Goal: Task Accomplishment & Management: Complete application form

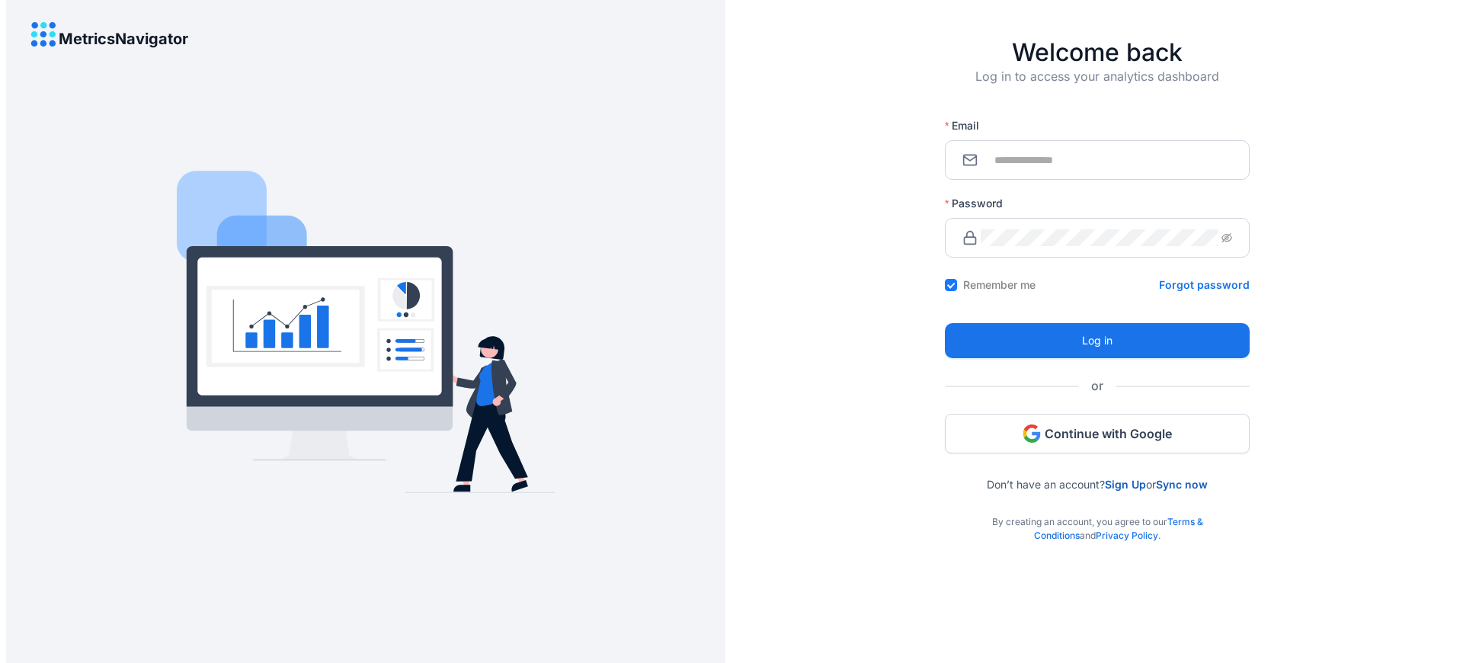
click at [1097, 516] on div "By creating an account, you agree to our Terms & Conditions and Privacy Policy ." at bounding box center [1097, 517] width 305 height 52
click at [1122, 484] on link "Sign Up" at bounding box center [1125, 484] width 41 height 13
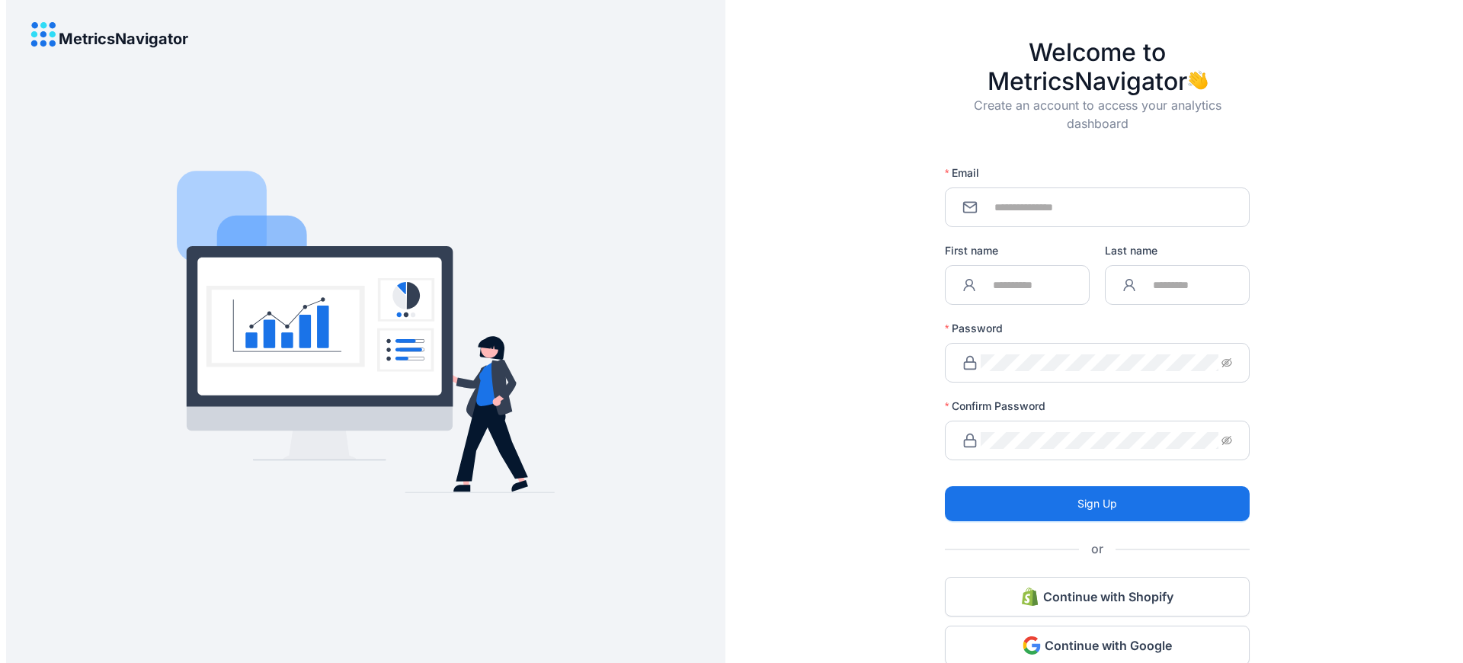
click at [994, 399] on label "Confirm Password" at bounding box center [1000, 406] width 111 height 15
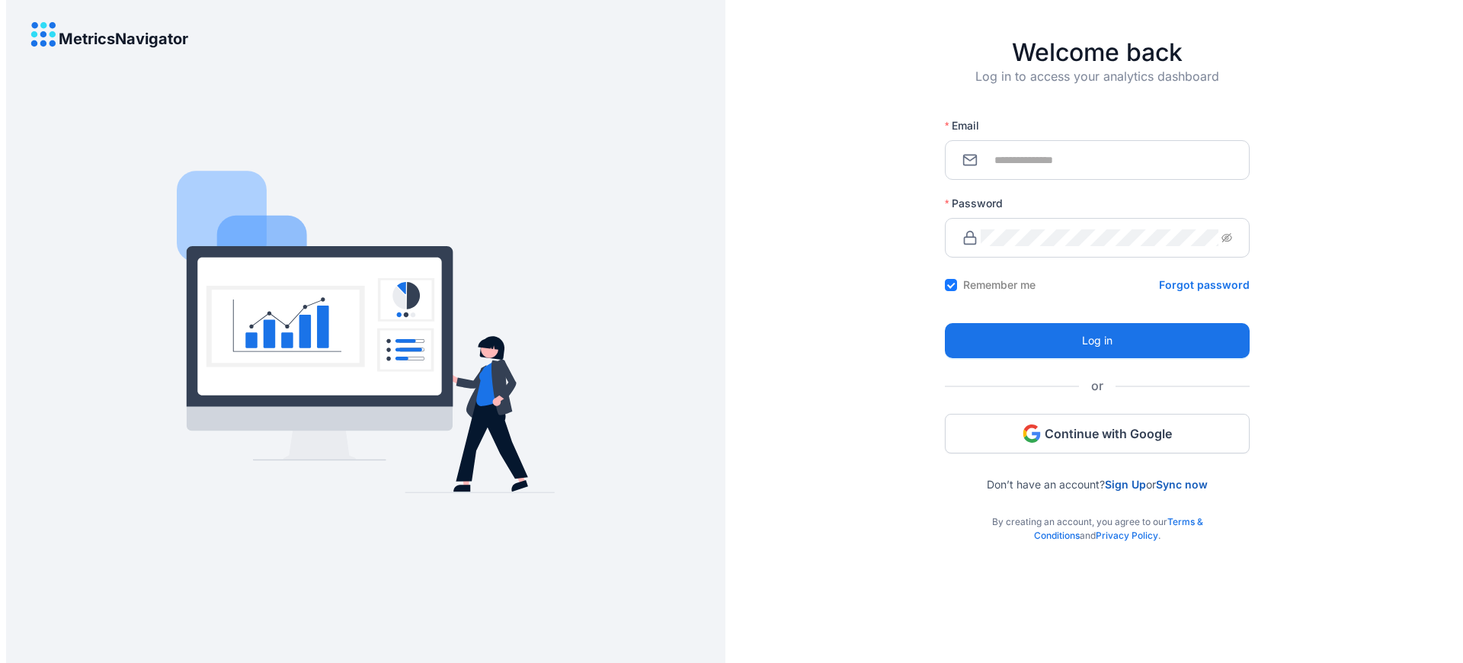
click at [1097, 516] on div "By creating an account, you agree to our Terms & Conditions and Privacy Policy ." at bounding box center [1097, 517] width 305 height 52
click at [1122, 484] on link "Sign Up" at bounding box center [1125, 484] width 41 height 13
click at [1097, 516] on div "By creating an account, you agree to our Terms & Conditions and Privacy Policy ." at bounding box center [1097, 517] width 305 height 52
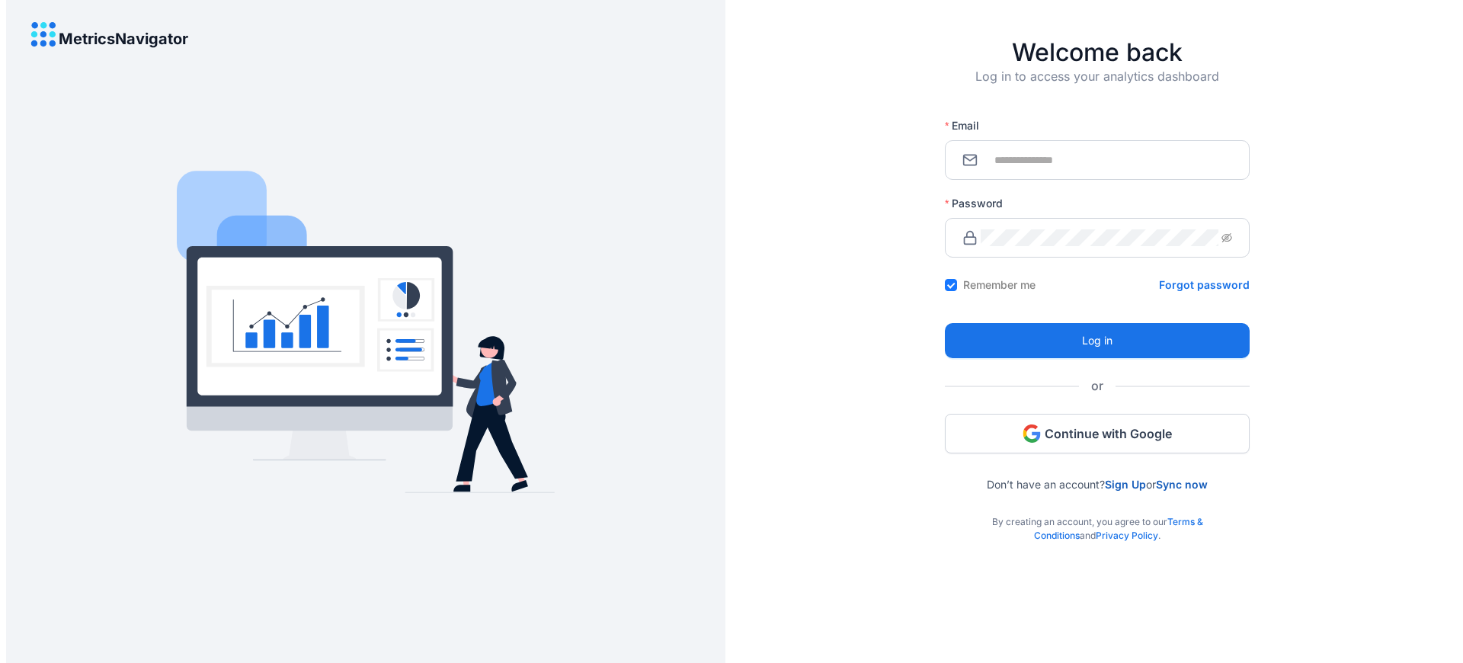
click at [1097, 516] on div "By creating an account, you agree to our Terms & Conditions and Privacy Policy ." at bounding box center [1097, 517] width 305 height 52
click at [1122, 484] on link "Sign Up" at bounding box center [1125, 484] width 41 height 13
click at [1097, 516] on div "By creating an account, you agree to our Terms & Conditions and Privacy Policy ." at bounding box center [1097, 517] width 305 height 52
click at [1122, 484] on link "Sign Up" at bounding box center [1125, 484] width 41 height 13
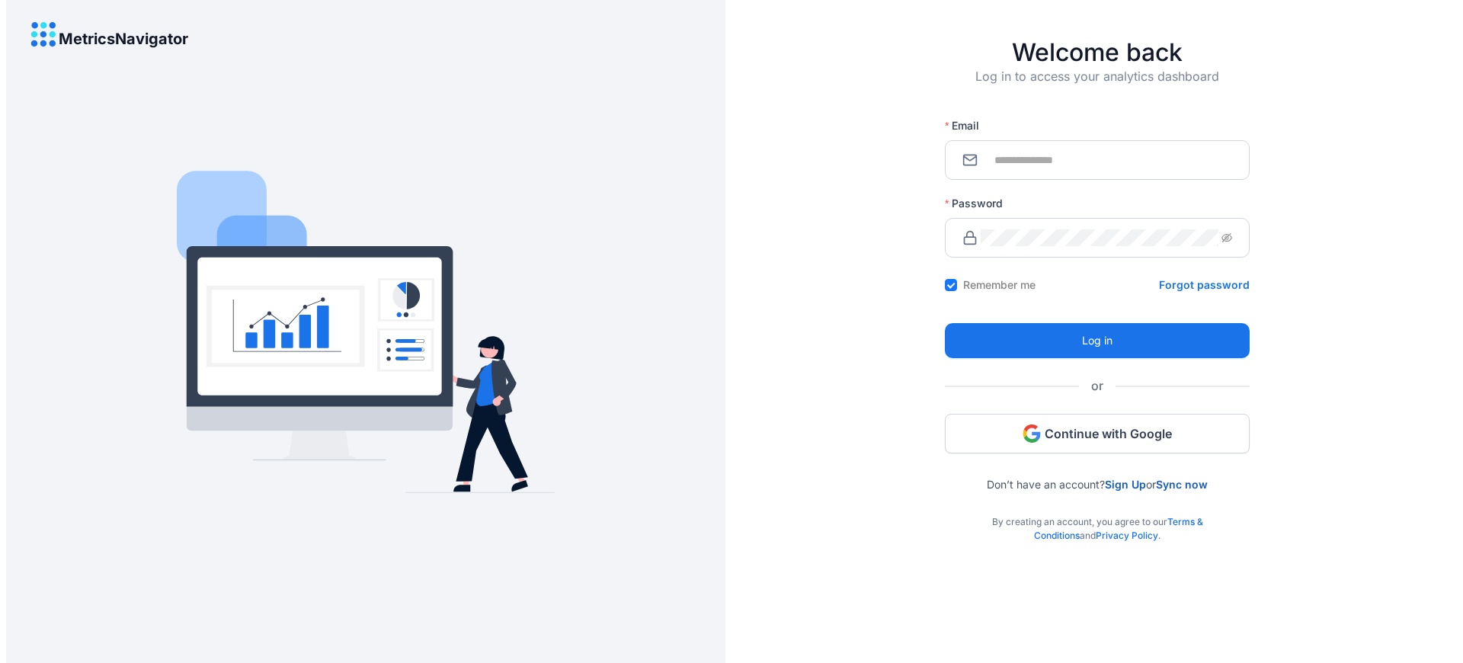
click at [1097, 516] on div "By creating an account, you agree to our Terms & Conditions and Privacy Policy ." at bounding box center [1097, 517] width 305 height 52
click at [1122, 484] on link "Sign Up" at bounding box center [1125, 484] width 41 height 13
click at [1097, 516] on div "By creating an account, you agree to our Terms & Conditions and Privacy Policy ." at bounding box center [1097, 517] width 305 height 52
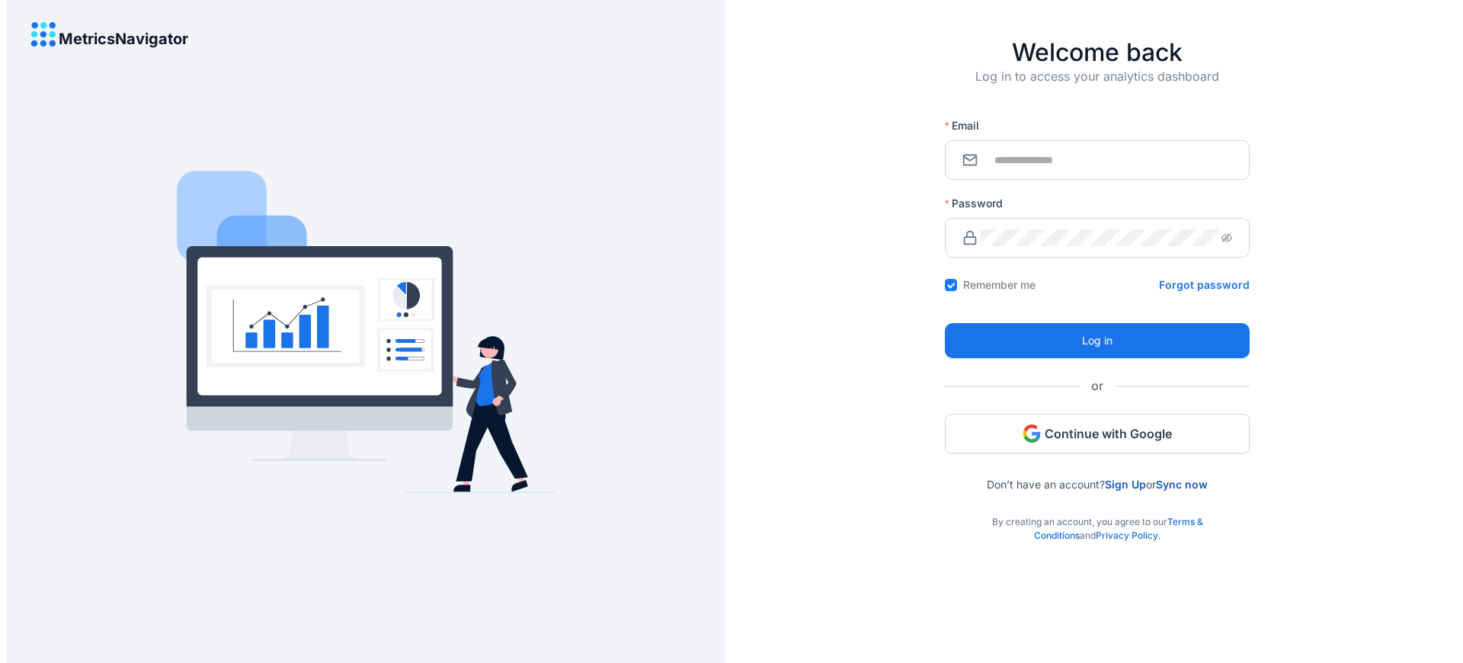
click at [1122, 484] on link "Sign Up" at bounding box center [1125, 484] width 41 height 13
click at [1097, 516] on div "By creating an account, you agree to our Terms & Conditions and Privacy Policy ." at bounding box center [1097, 517] width 305 height 52
click at [1122, 484] on link "Sign Up" at bounding box center [1125, 484] width 41 height 13
click at [1097, 516] on div "By creating an account, you agree to our Terms & Conditions and Privacy Policy ." at bounding box center [1097, 517] width 305 height 52
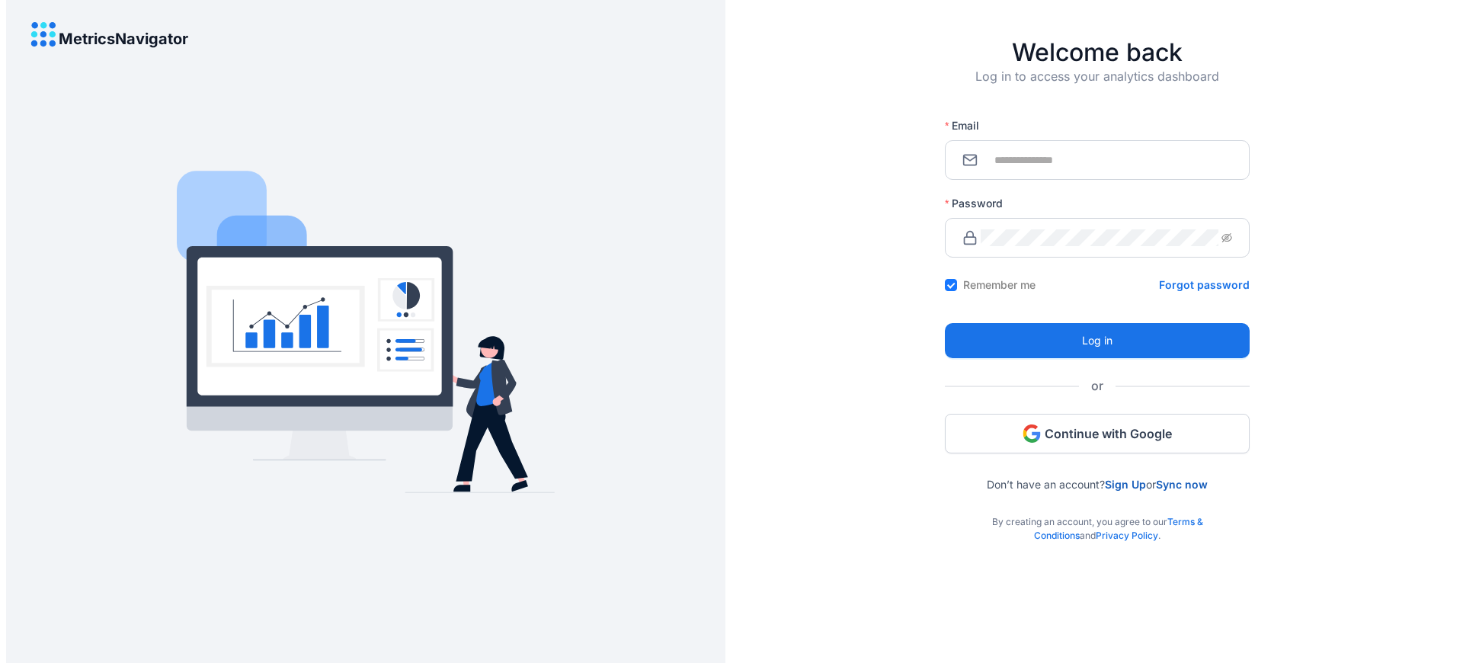
click at [1097, 516] on div "By creating an account, you agree to our Terms & Conditions and Privacy Policy ." at bounding box center [1097, 517] width 305 height 52
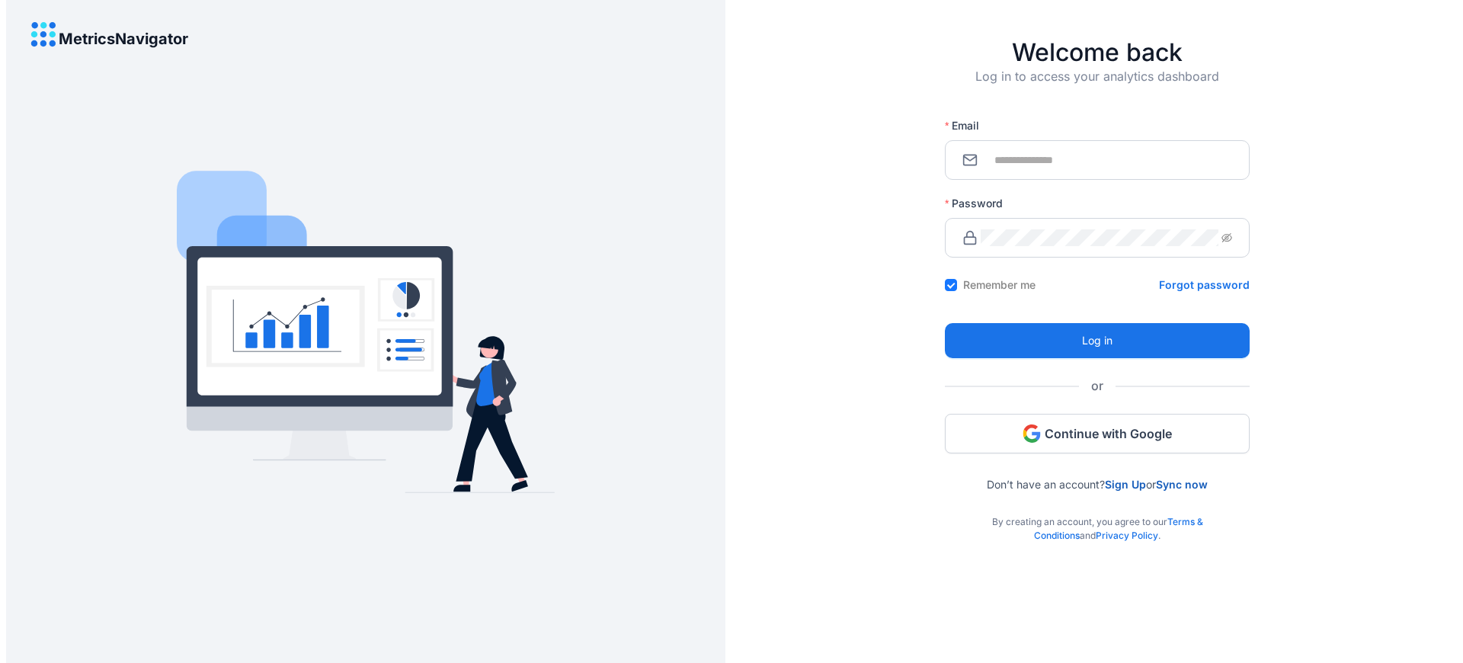
click at [1097, 516] on div "By creating an account, you agree to our Terms & Conditions and Privacy Policy ." at bounding box center [1097, 517] width 305 height 52
